Goal: Check status: Check status

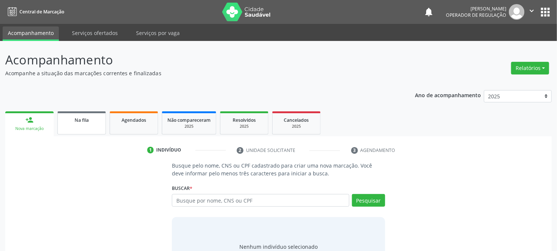
click at [94, 126] on link "Na fila" at bounding box center [81, 122] width 48 height 23
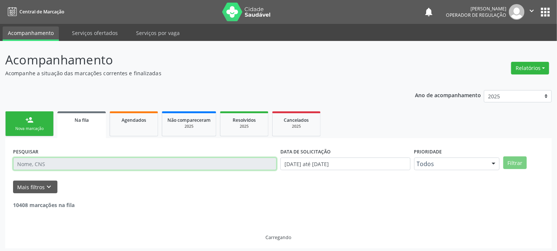
click at [102, 163] on input "text" at bounding box center [145, 164] width 264 height 13
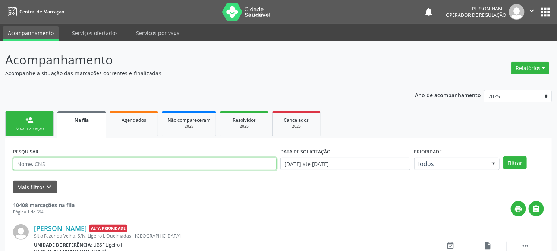
click at [102, 163] on input "text" at bounding box center [145, 164] width 264 height 13
paste input "705 8094 6038 1136"
type input "705 8094 6038 1136"
click at [503, 157] on button "Filtrar" at bounding box center [514, 163] width 23 height 13
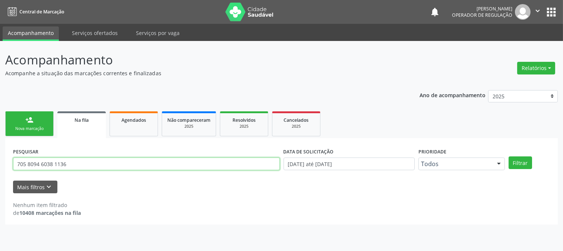
click at [102, 163] on input "705 8094 6038 1136" at bounding box center [146, 164] width 267 height 13
click at [509, 157] on button "Filtrar" at bounding box center [520, 163] width 23 height 13
click at [125, 137] on ul "person_add Nova marcação Na fila Agendados Não compareceram 2025 Resolvidos 202…" at bounding box center [281, 124] width 553 height 29
click at [125, 131] on link "Agendados" at bounding box center [134, 123] width 48 height 25
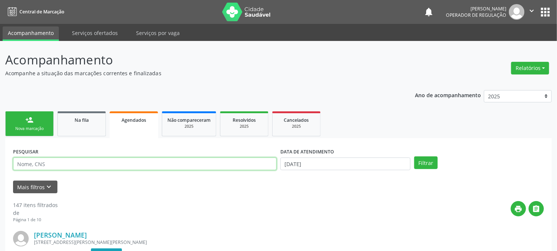
click at [112, 166] on input "text" at bounding box center [145, 164] width 264 height 13
paste input "705 8094 6038 1136"
type input "705 8094 6038 1136"
click at [414, 157] on button "Filtrar" at bounding box center [425, 163] width 23 height 13
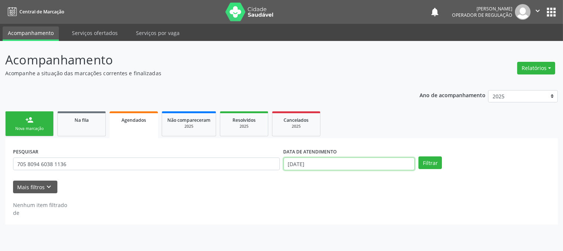
click at [335, 159] on input "[DATE]" at bounding box center [350, 164] width 132 height 13
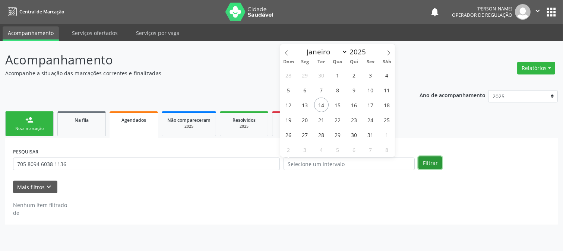
click at [436, 162] on button "Filtrar" at bounding box center [430, 163] width 23 height 13
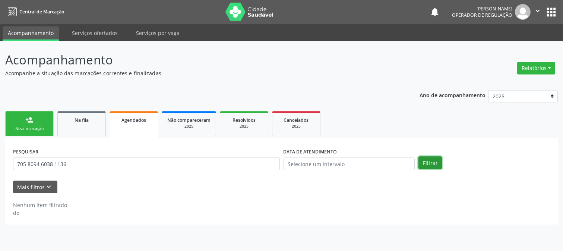
click at [436, 162] on button "Filtrar" at bounding box center [430, 163] width 23 height 13
click at [209, 127] on div "2025" at bounding box center [188, 127] width 43 height 6
select select "9"
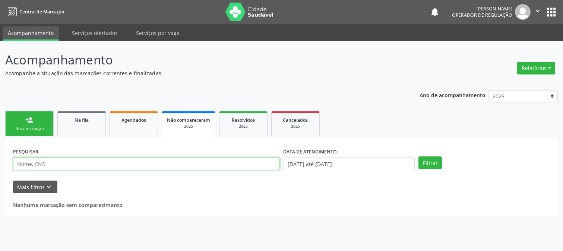
click at [157, 167] on input "text" at bounding box center [146, 164] width 267 height 13
paste input "705 8094 6038 1136"
type input "705 8094 6038 1136"
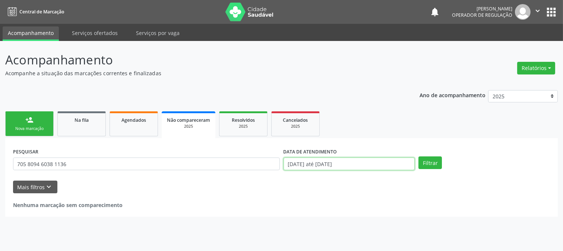
click at [329, 165] on input "[DATE] até [DATE]" at bounding box center [350, 164] width 132 height 13
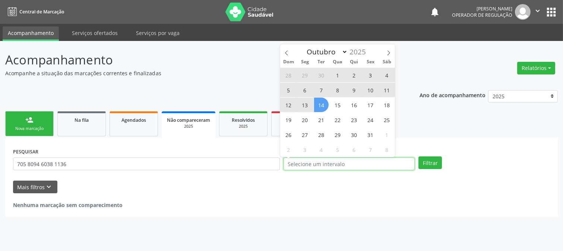
select select "0"
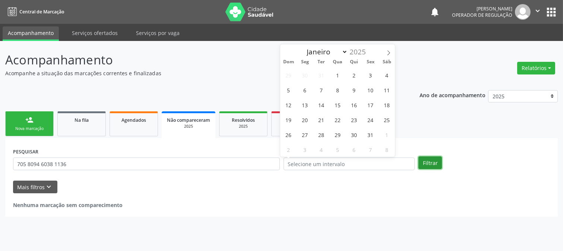
click at [428, 163] on button "Filtrar" at bounding box center [430, 163] width 23 height 13
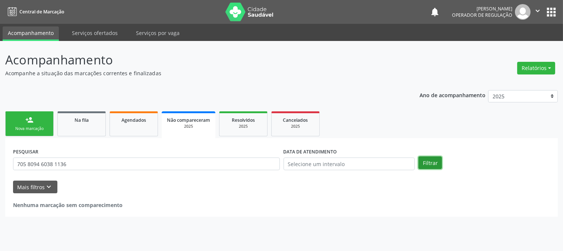
click at [428, 163] on button "Filtrar" at bounding box center [430, 163] width 23 height 13
click at [245, 124] on div "2025" at bounding box center [243, 127] width 37 height 6
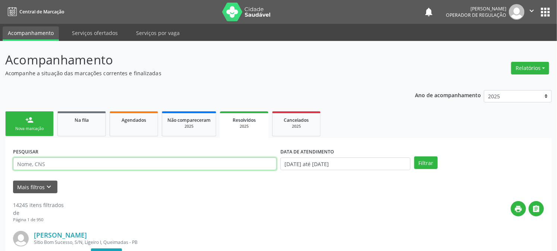
click at [202, 163] on input "text" at bounding box center [145, 164] width 264 height 13
paste input "705 8094 6038 1136"
type input "705 8094 6038 1136"
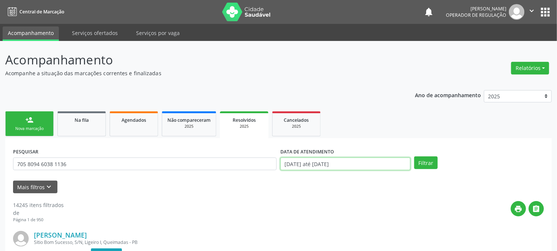
click at [342, 165] on input "[DATE] até [DATE]" at bounding box center [345, 164] width 130 height 13
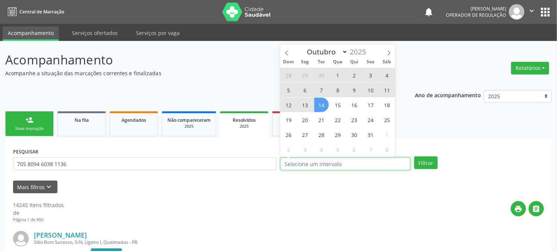
select select "0"
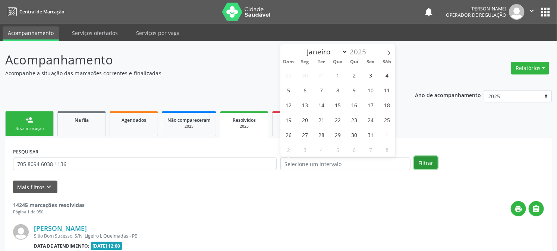
click at [417, 159] on button "Filtrar" at bounding box center [425, 163] width 23 height 13
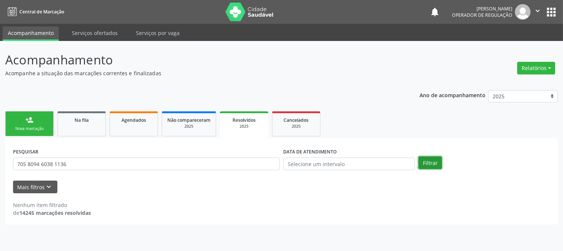
click at [419, 161] on button "Filtrar" at bounding box center [430, 163] width 23 height 13
click at [286, 126] on div "2025" at bounding box center [296, 127] width 37 height 6
